Goal: Task Accomplishment & Management: Manage account settings

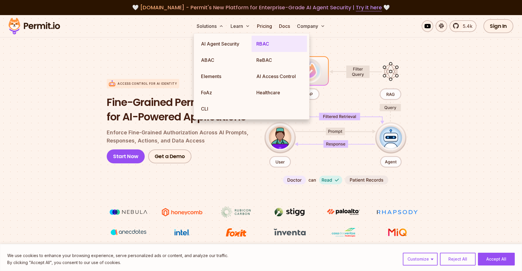
click at [262, 44] on link "RBAC" at bounding box center [279, 44] width 55 height 16
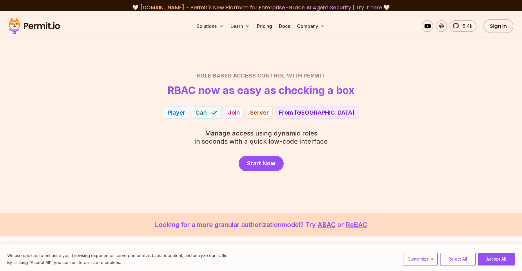
click at [115, 90] on header "Role Based Access Control with Permit RBAC now as easy as checking a box" at bounding box center [261, 84] width 406 height 24
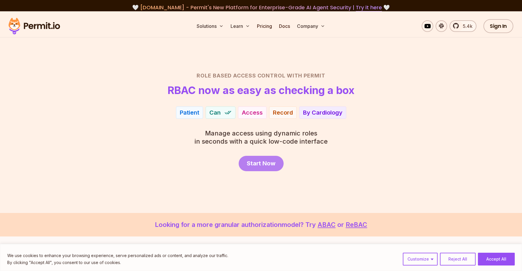
click at [256, 165] on span "Start Now" at bounding box center [261, 163] width 29 height 8
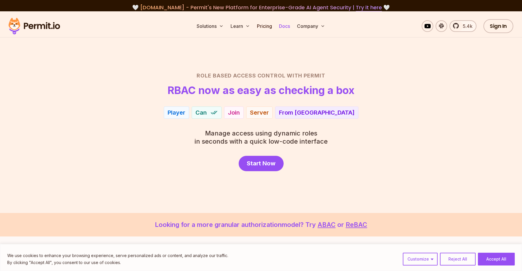
click at [285, 29] on link "Docs" at bounding box center [285, 26] width 16 height 12
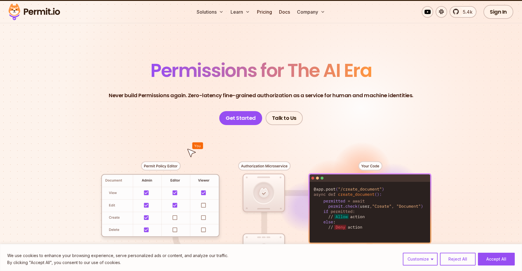
scroll to position [13, 0]
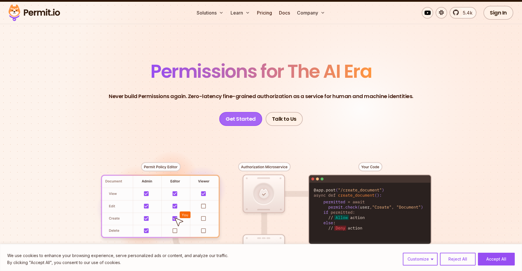
click at [233, 122] on link "Get Started" at bounding box center [240, 119] width 43 height 14
